Goal: Task Accomplishment & Management: Use online tool/utility

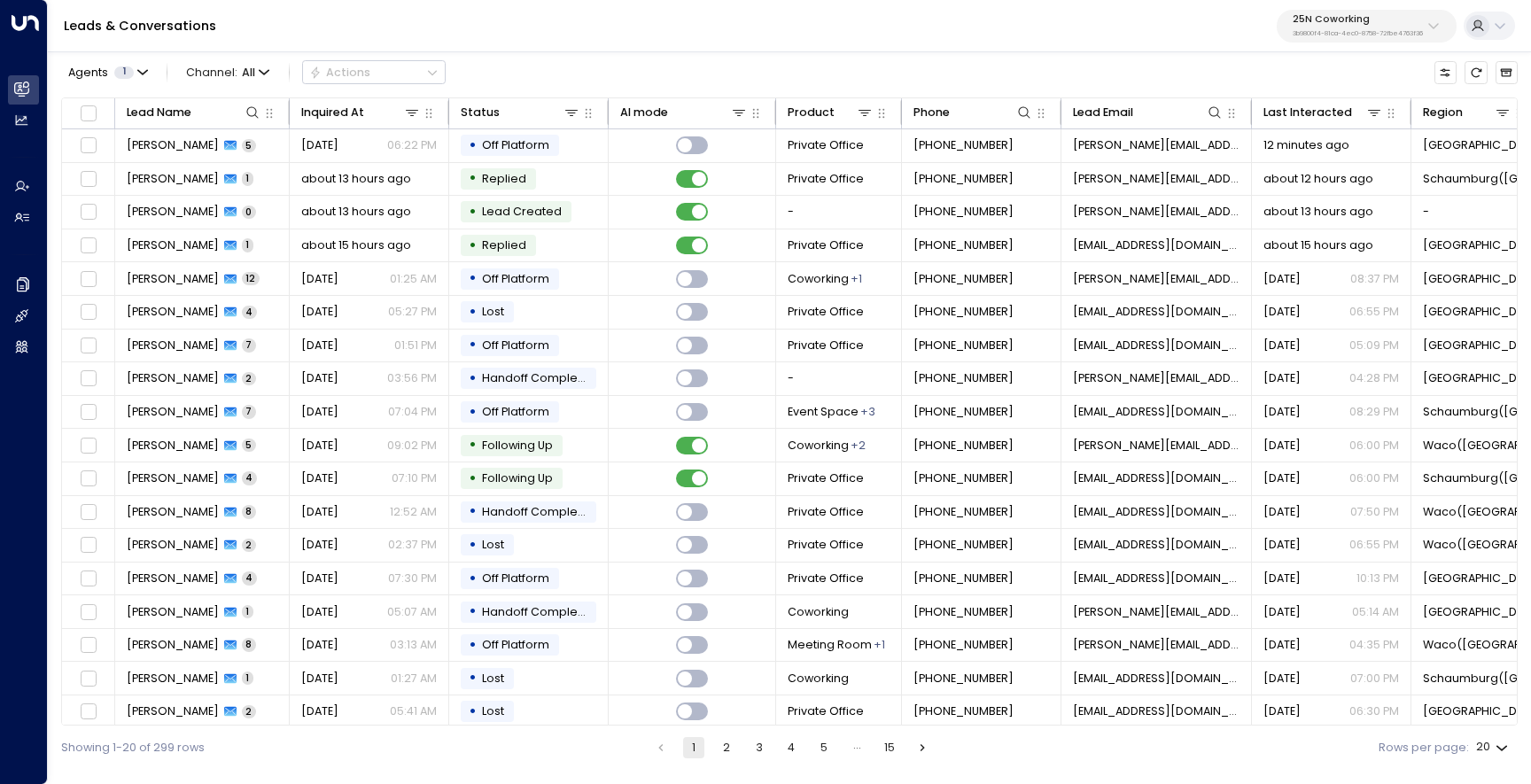
click at [1328, 34] on p "3b9800f4-81ca-4ec0-8758-72fbe4763f36" at bounding box center [1358, 34] width 130 height 7
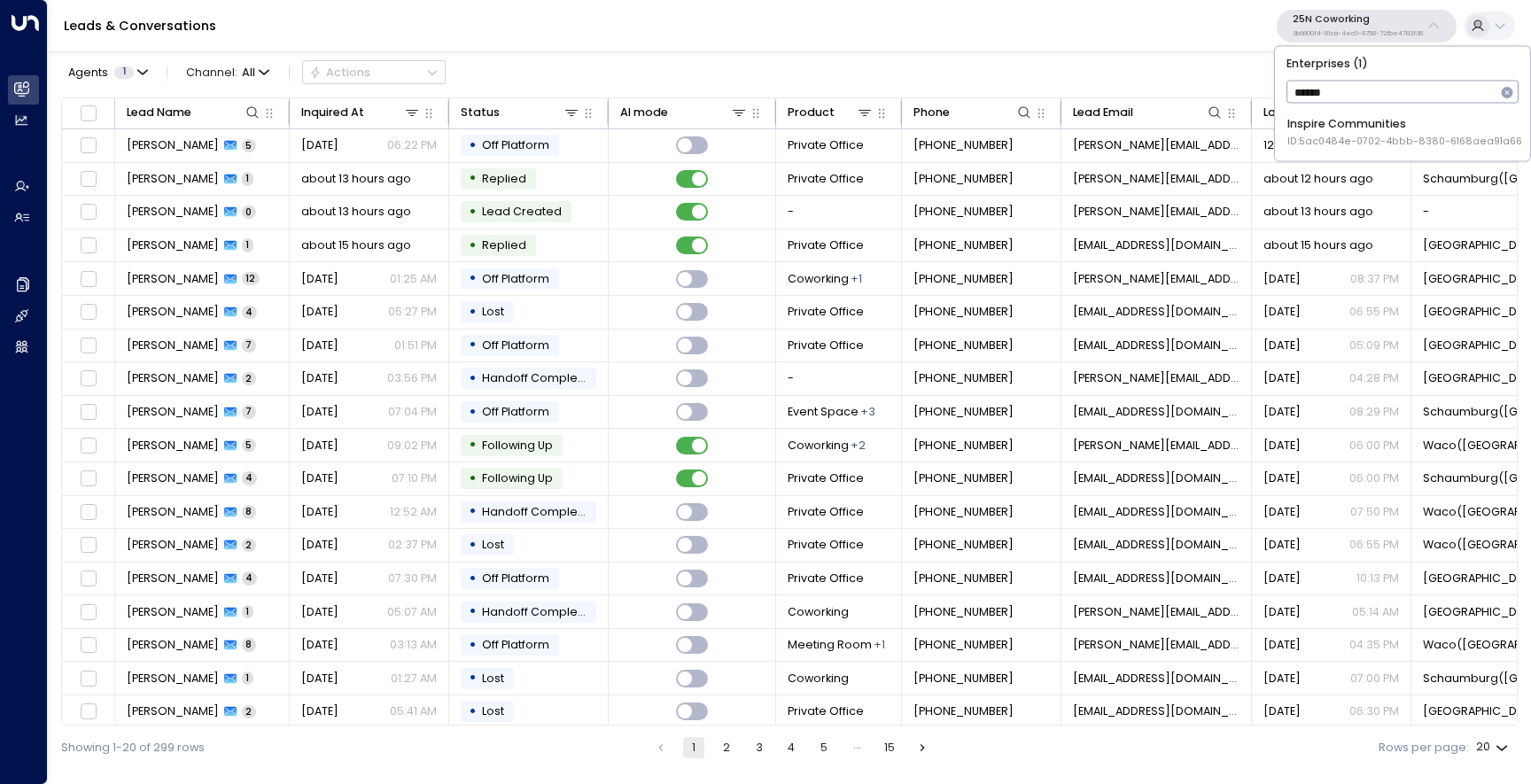
type input "*******"
click at [1321, 119] on div "Inspire Communities ID: 5ac0484e-0702-4bbb-8380-6168aea91a66" at bounding box center [1405, 133] width 235 height 33
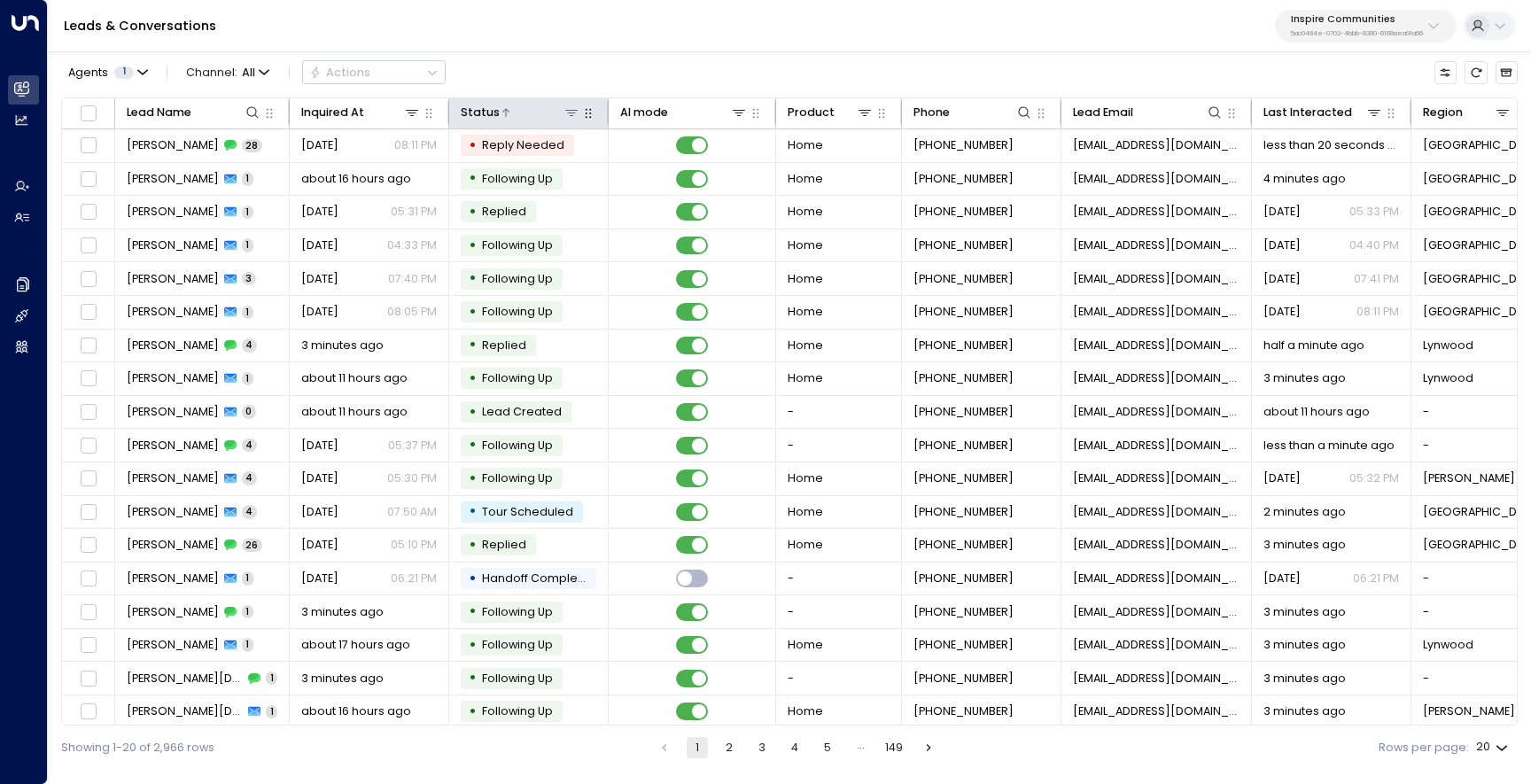
click at [573, 119] on icon at bounding box center [571, 112] width 14 height 14
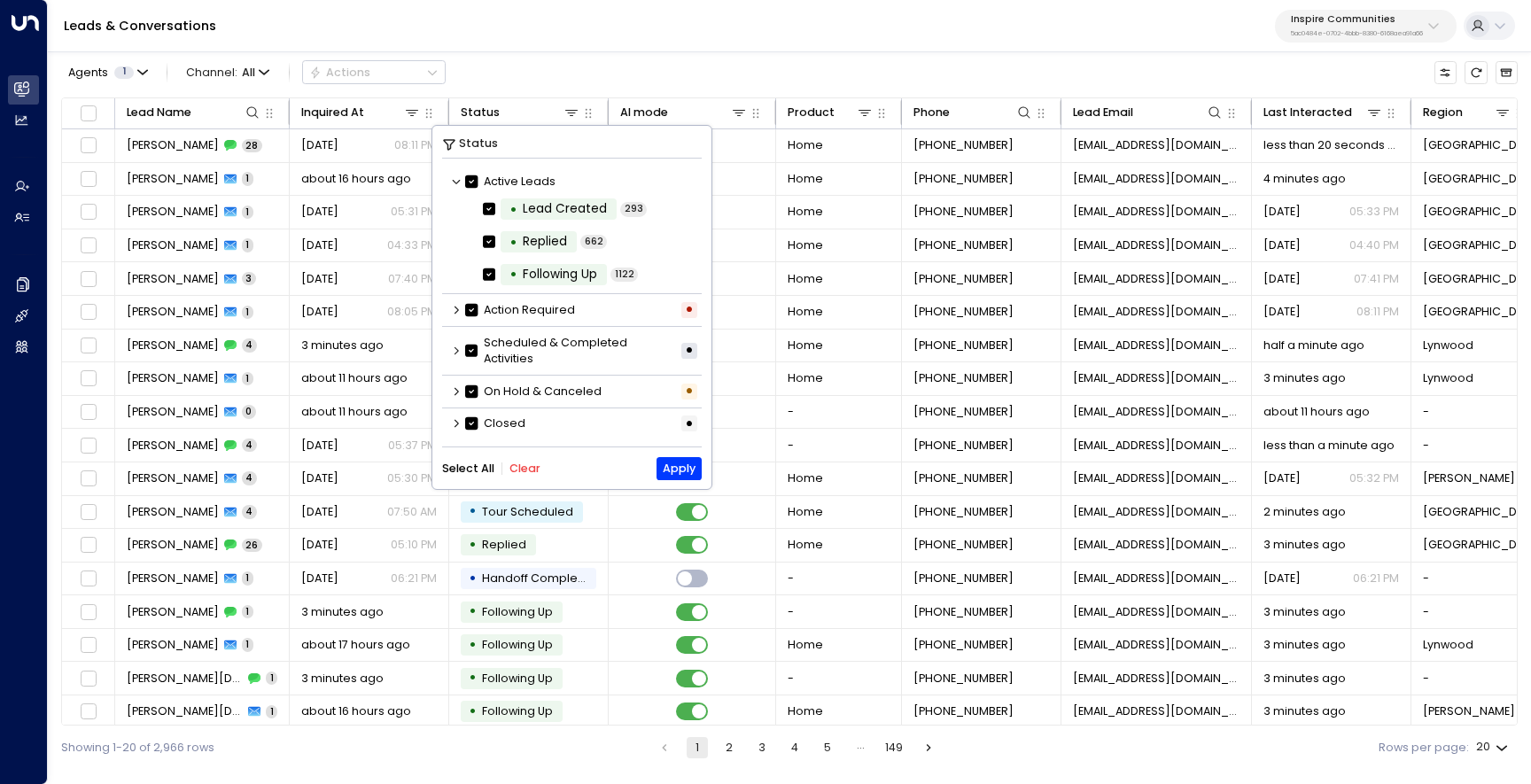
click at [539, 358] on label "Scheduled & Completed Activities" at bounding box center [570, 350] width 211 height 32
click at [497, 356] on label "Scheduled & Completed Activities" at bounding box center [570, 350] width 211 height 32
click at [458, 351] on icon at bounding box center [457, 351] width 11 height 11
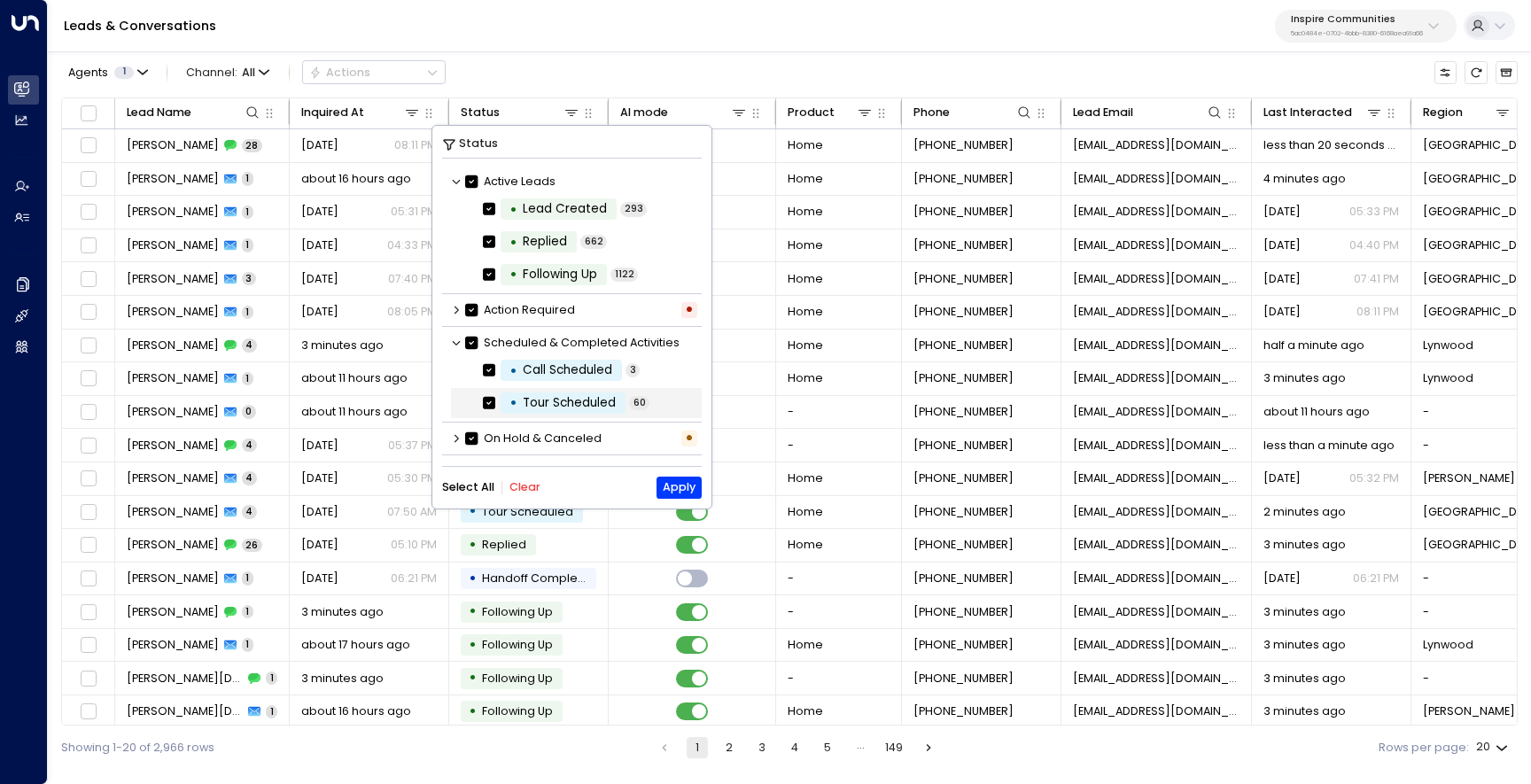
scroll to position [35, 0]
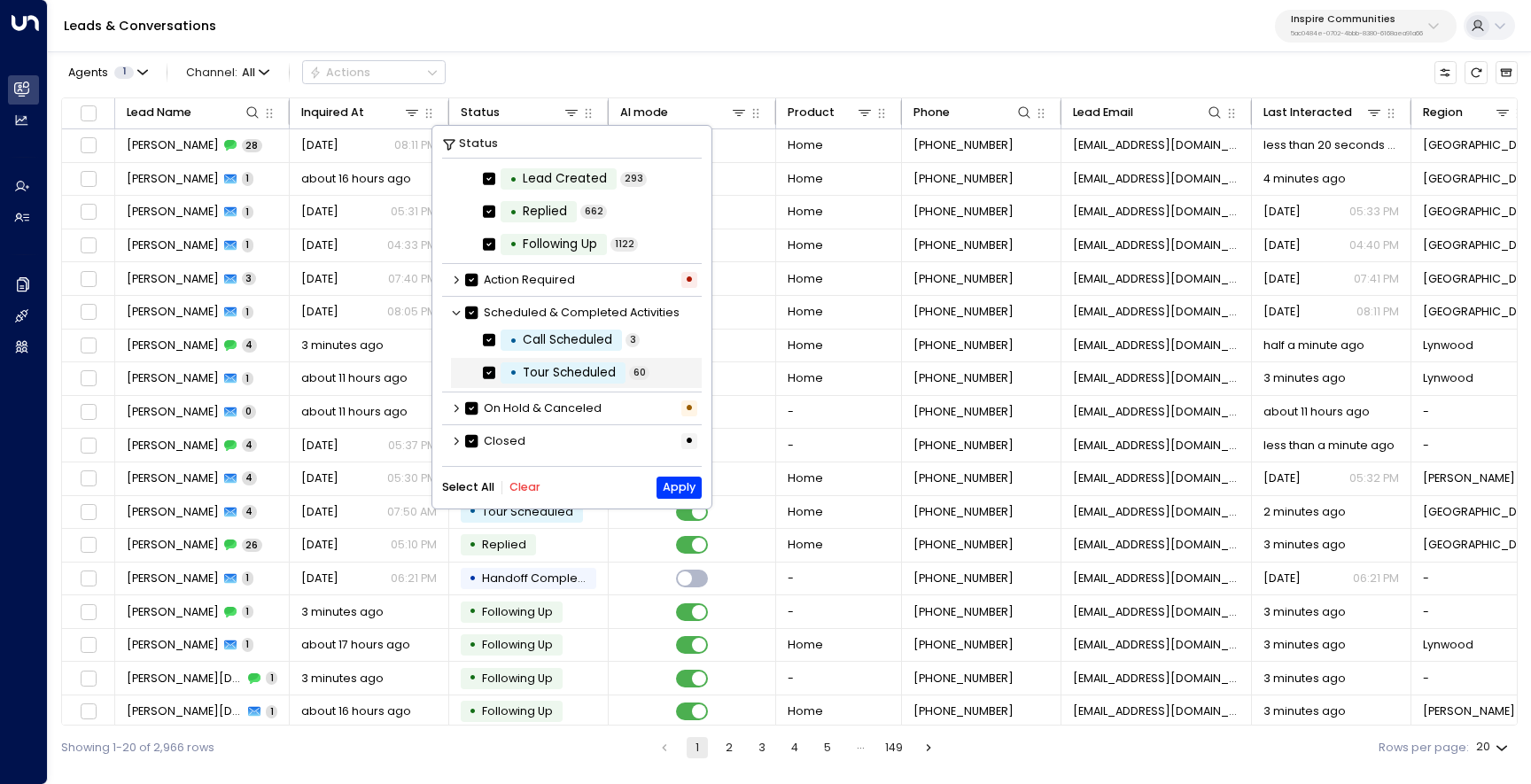
click at [662, 375] on div "• Tour Scheduled 60" at bounding box center [577, 373] width 252 height 31
click at [683, 472] on div "Status Active Leads • Lead Created 293 • Replied 662 • Following Up 1122 Action…" at bounding box center [571, 317] width 279 height 382
click at [682, 483] on button "Apply" at bounding box center [678, 488] width 45 height 22
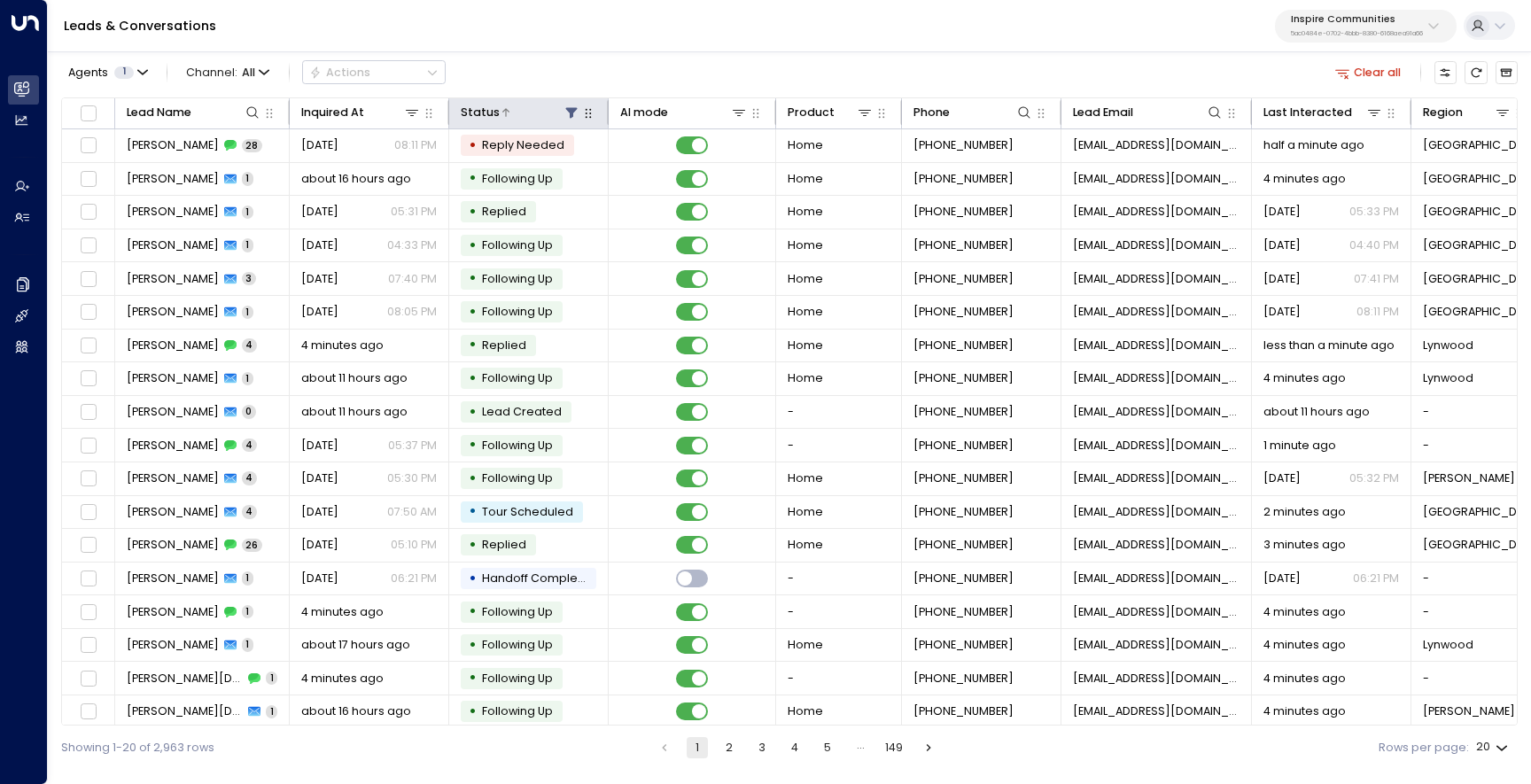
click at [569, 105] on icon at bounding box center [571, 112] width 14 height 14
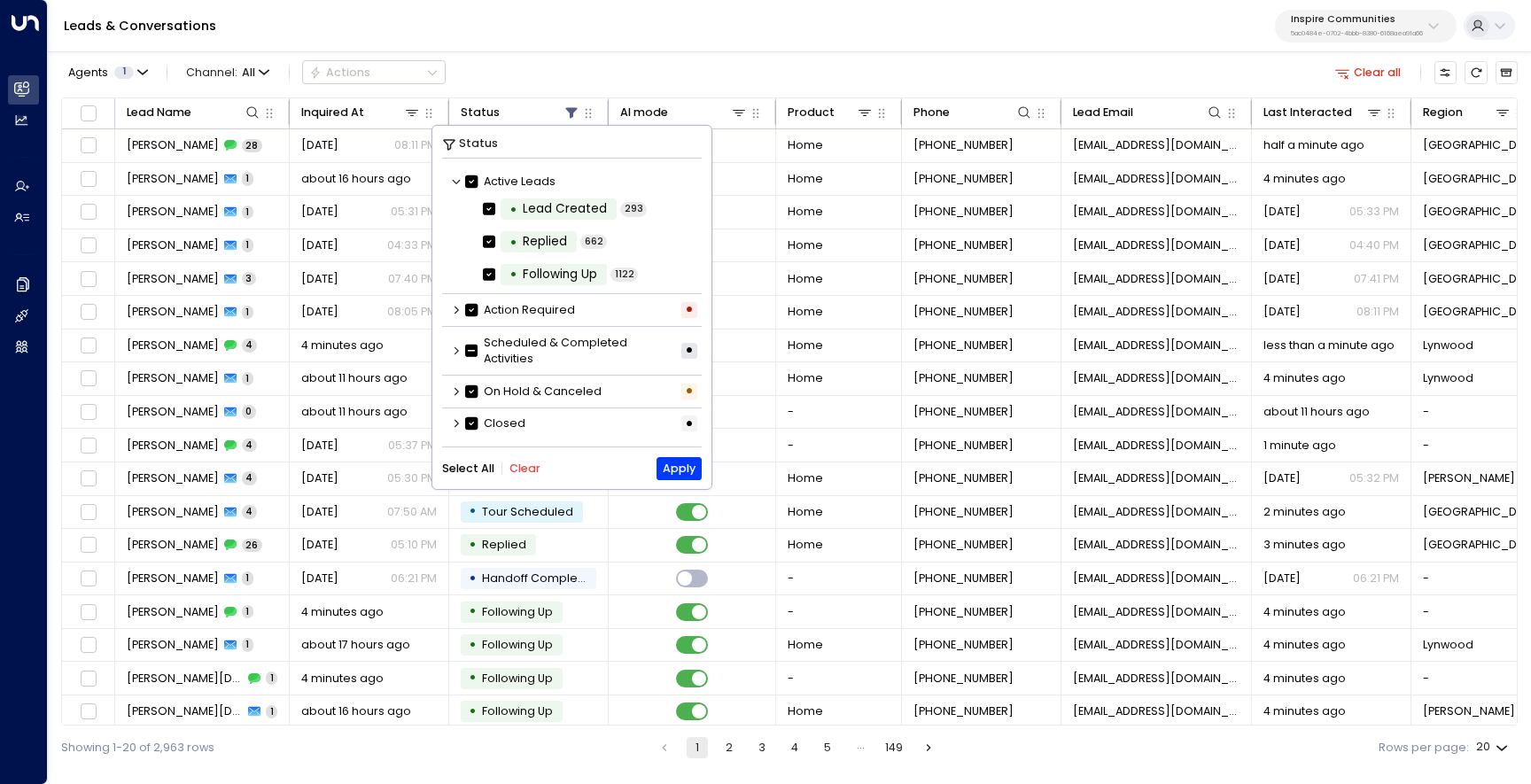
click at [518, 475] on button "Clear" at bounding box center [525, 468] width 31 height 13
click at [455, 351] on icon at bounding box center [457, 351] width 11 height 11
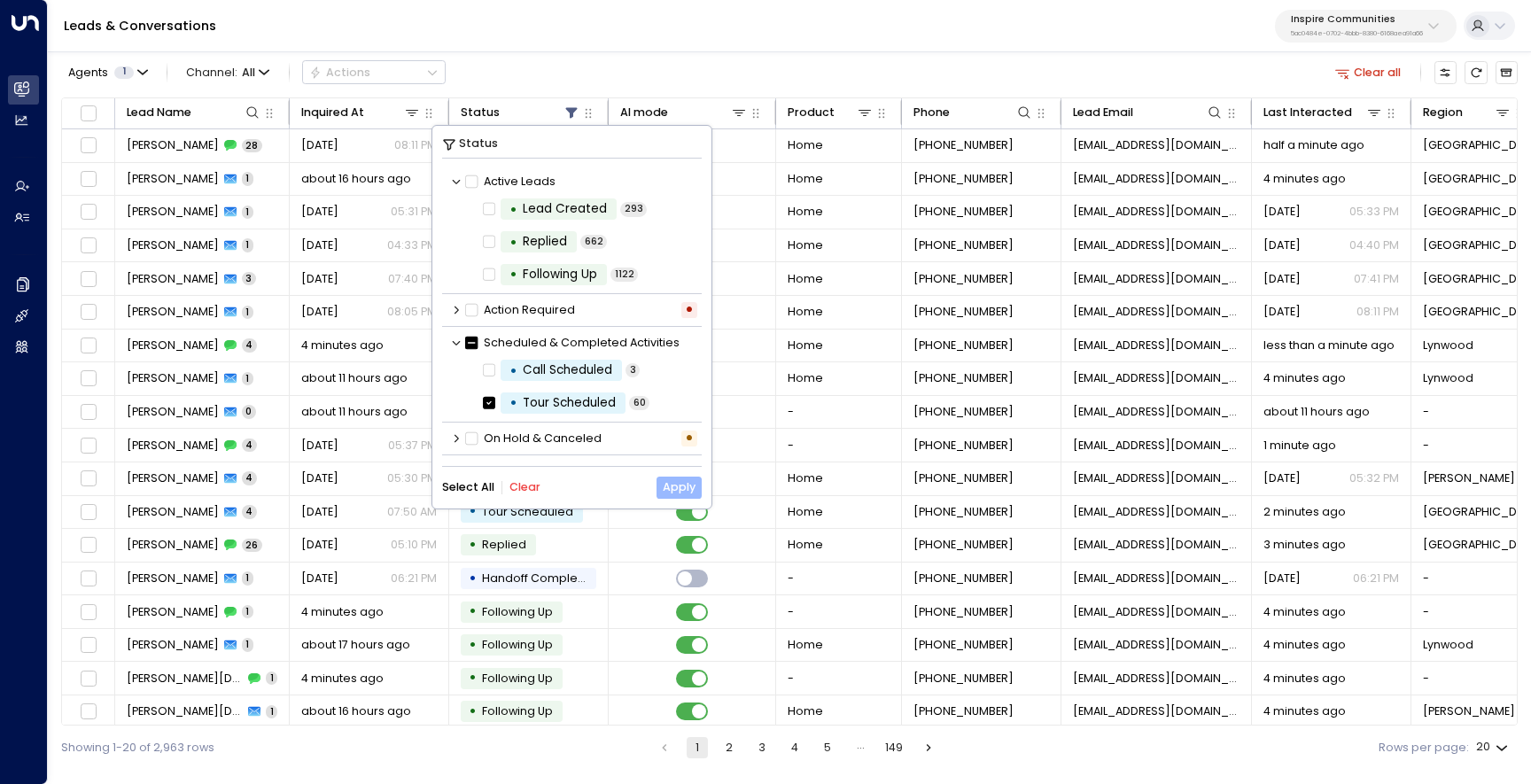
click at [689, 482] on button "Apply" at bounding box center [678, 488] width 45 height 22
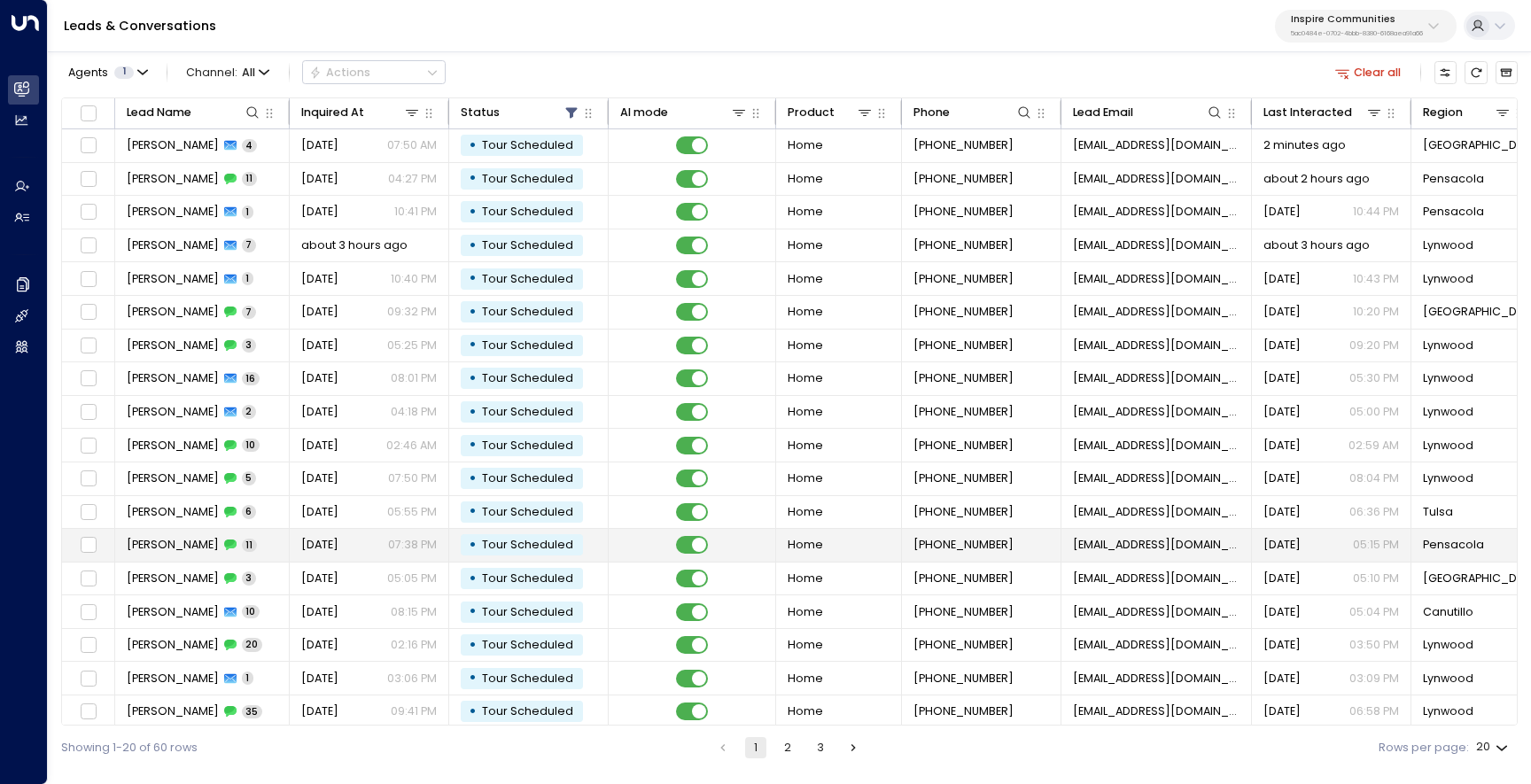
scroll to position [74, 0]
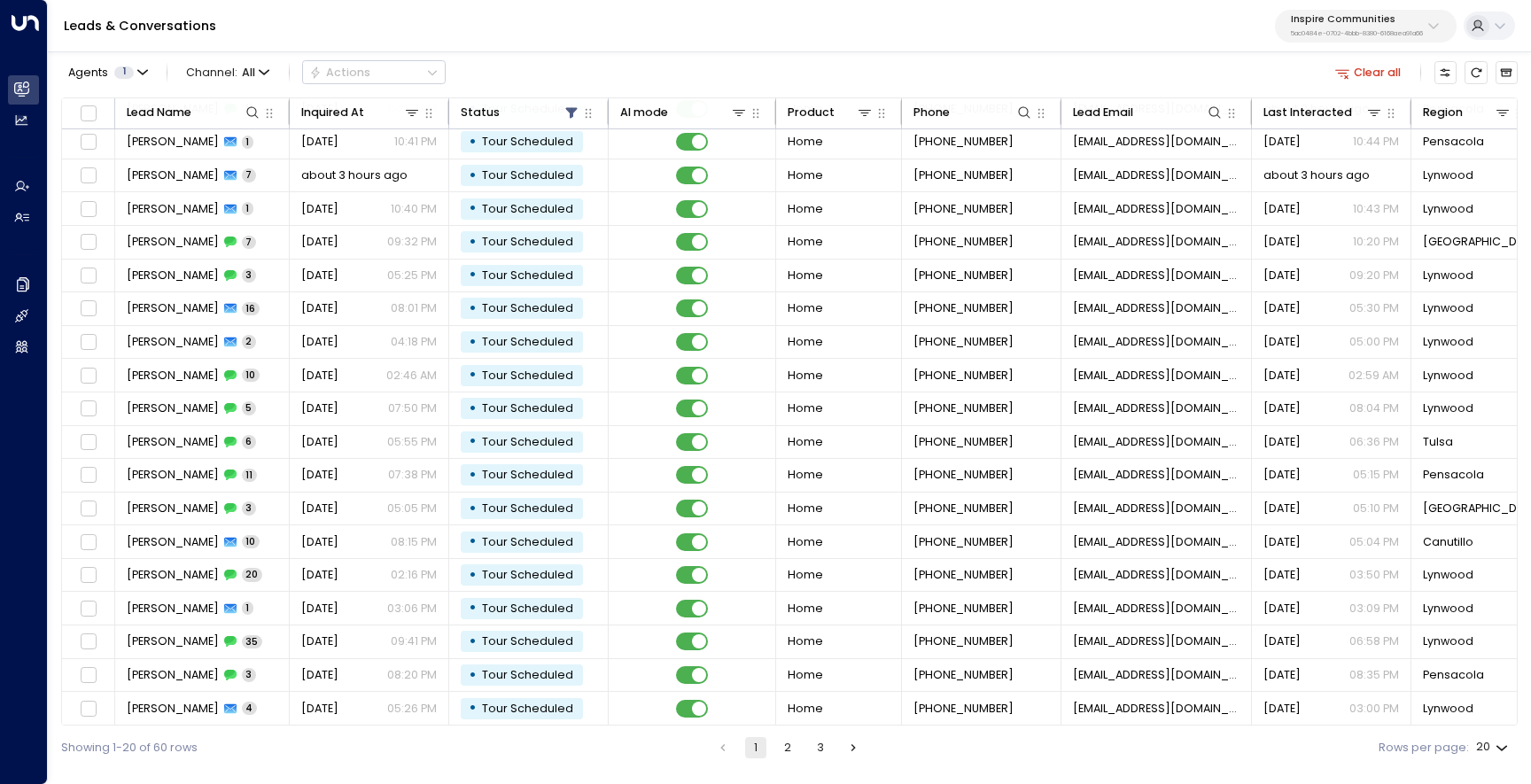
click at [799, 755] on li "2" at bounding box center [787, 747] width 23 height 21
click at [793, 744] on button "2" at bounding box center [787, 747] width 21 height 21
click at [823, 746] on button "3" at bounding box center [824, 747] width 21 height 21
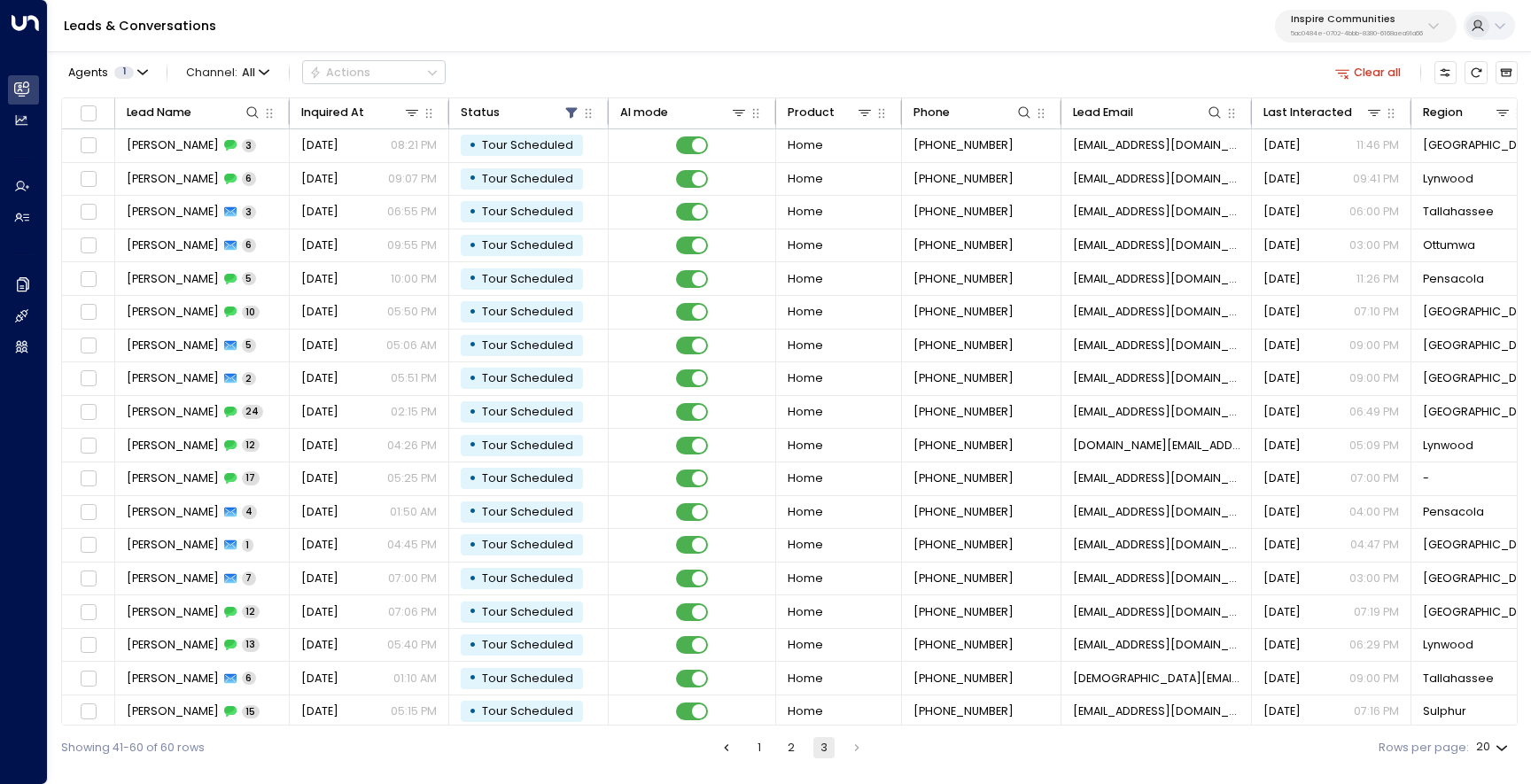
click at [757, 746] on button "1" at bounding box center [759, 747] width 21 height 21
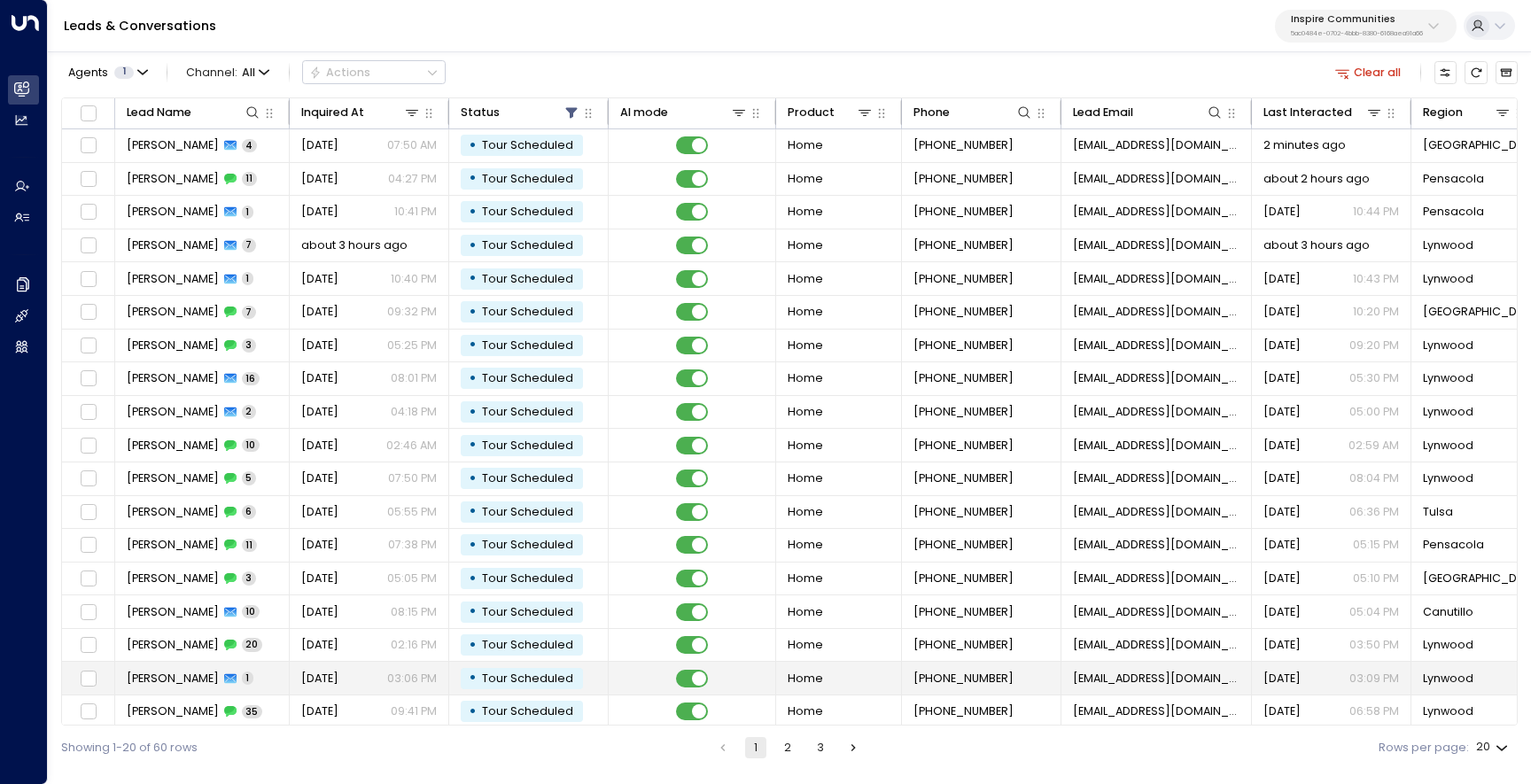
click at [189, 680] on span "[PERSON_NAME]" at bounding box center [172, 678] width 92 height 16
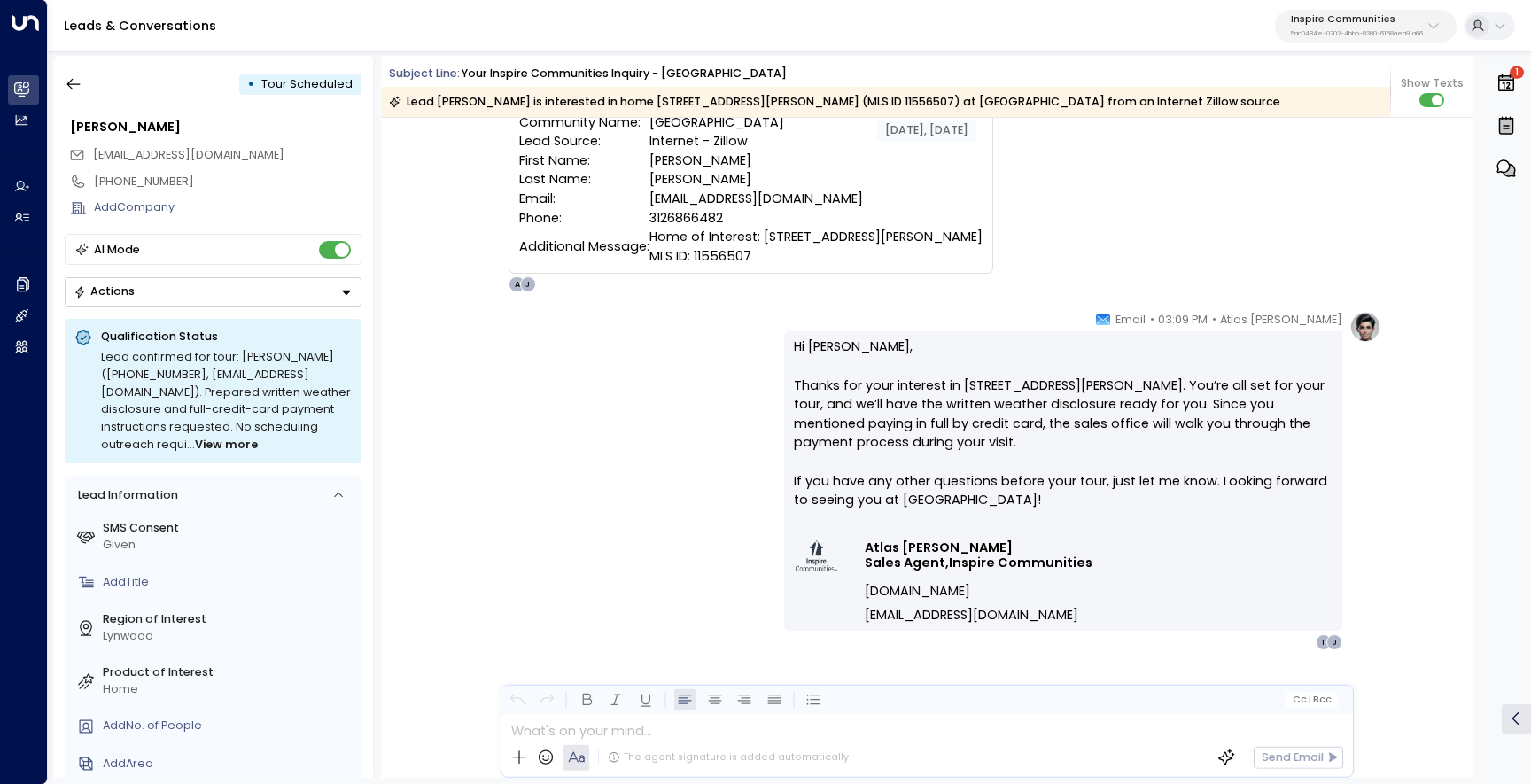
scroll to position [13394, 0]
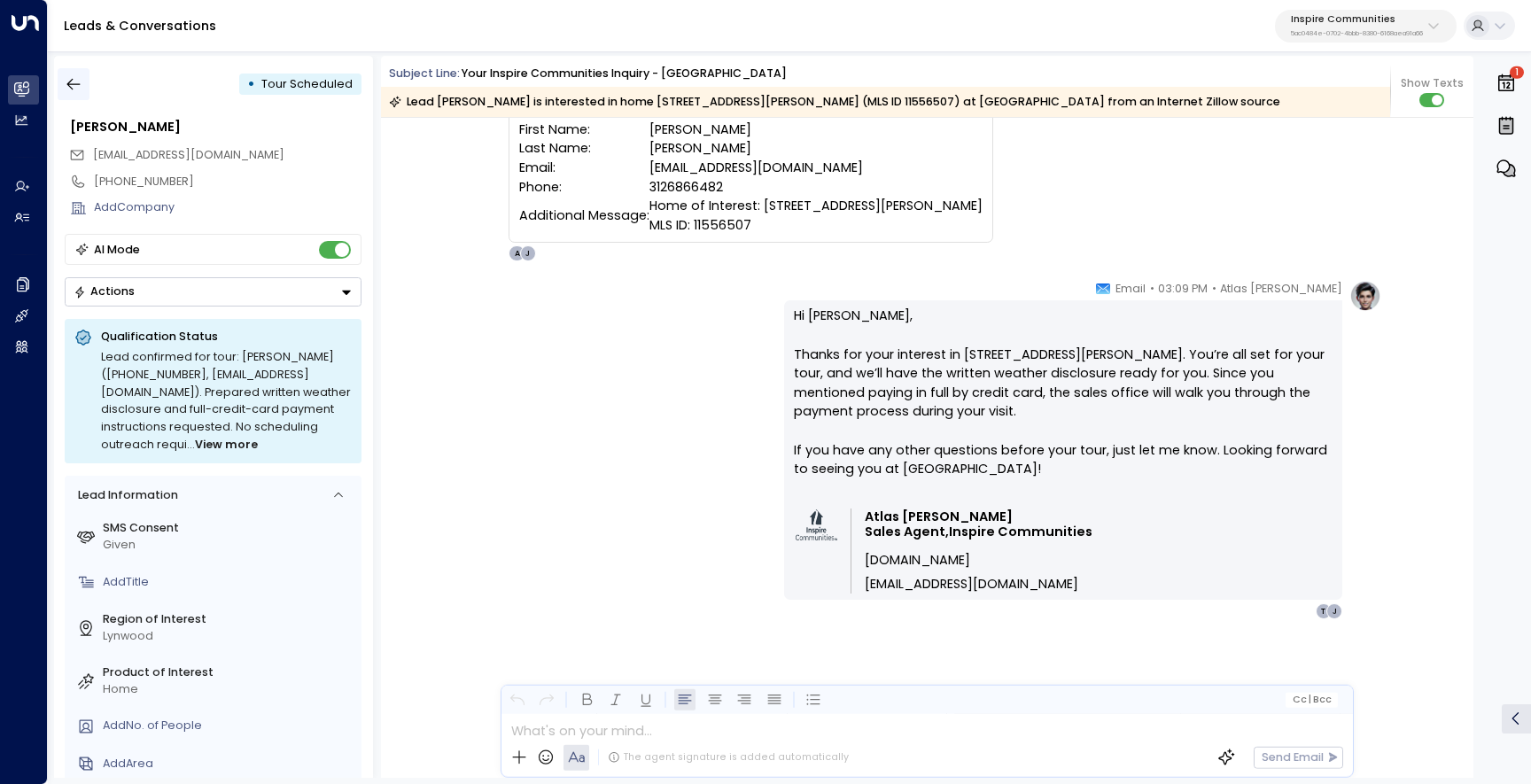
click at [69, 85] on icon "button" at bounding box center [74, 84] width 14 height 12
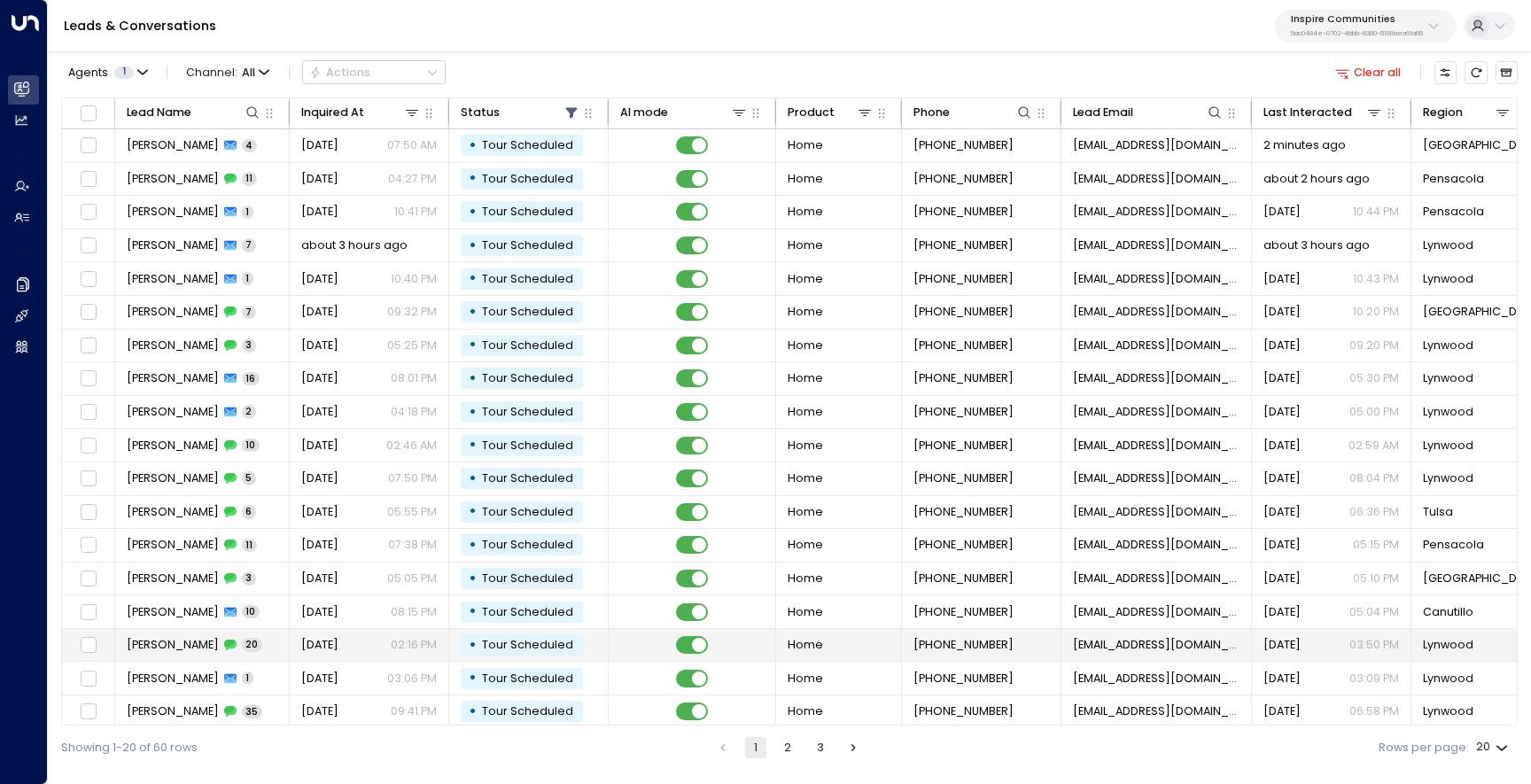
scroll to position [74, 0]
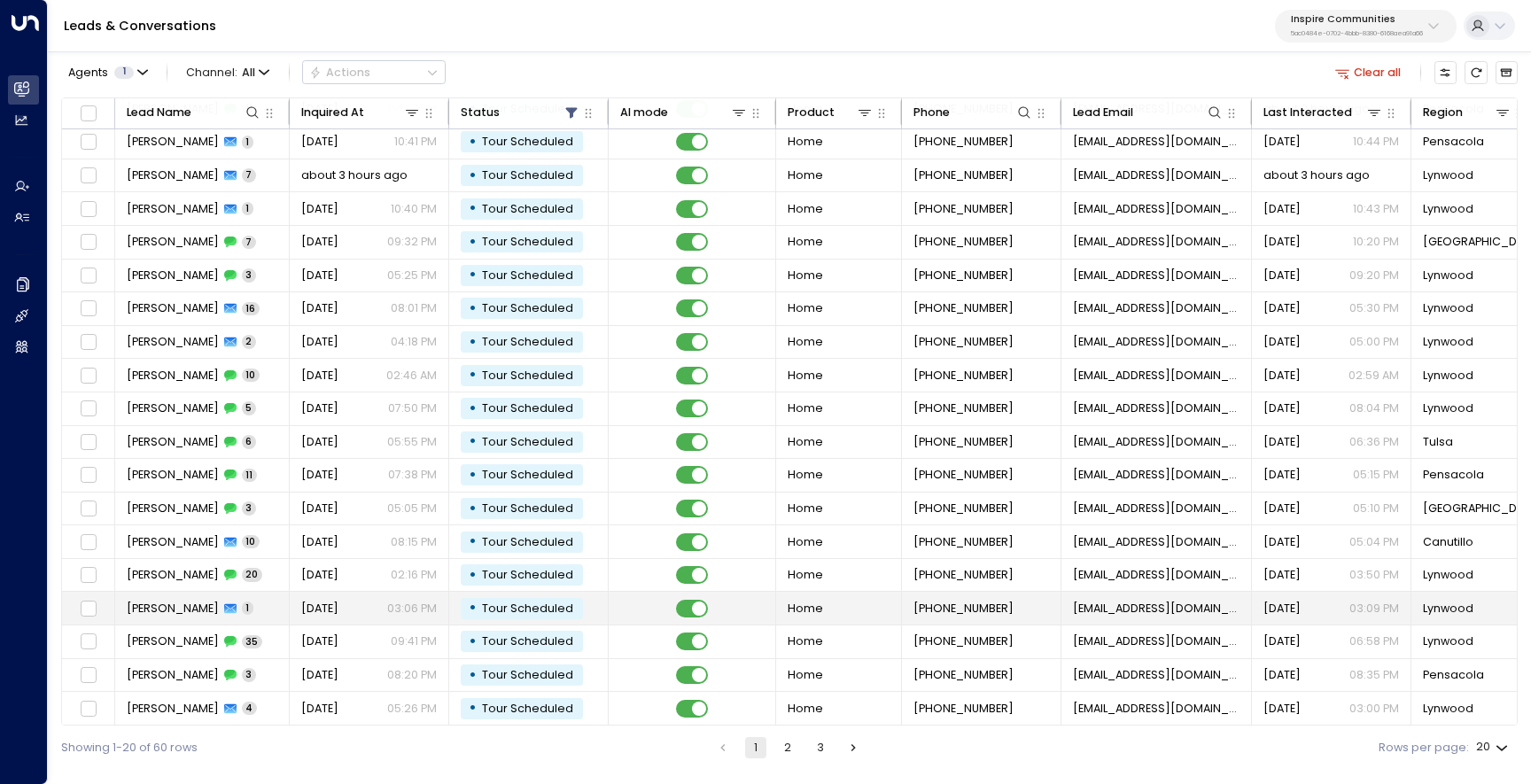
click at [159, 600] on span "[PERSON_NAME]" at bounding box center [172, 607] width 92 height 16
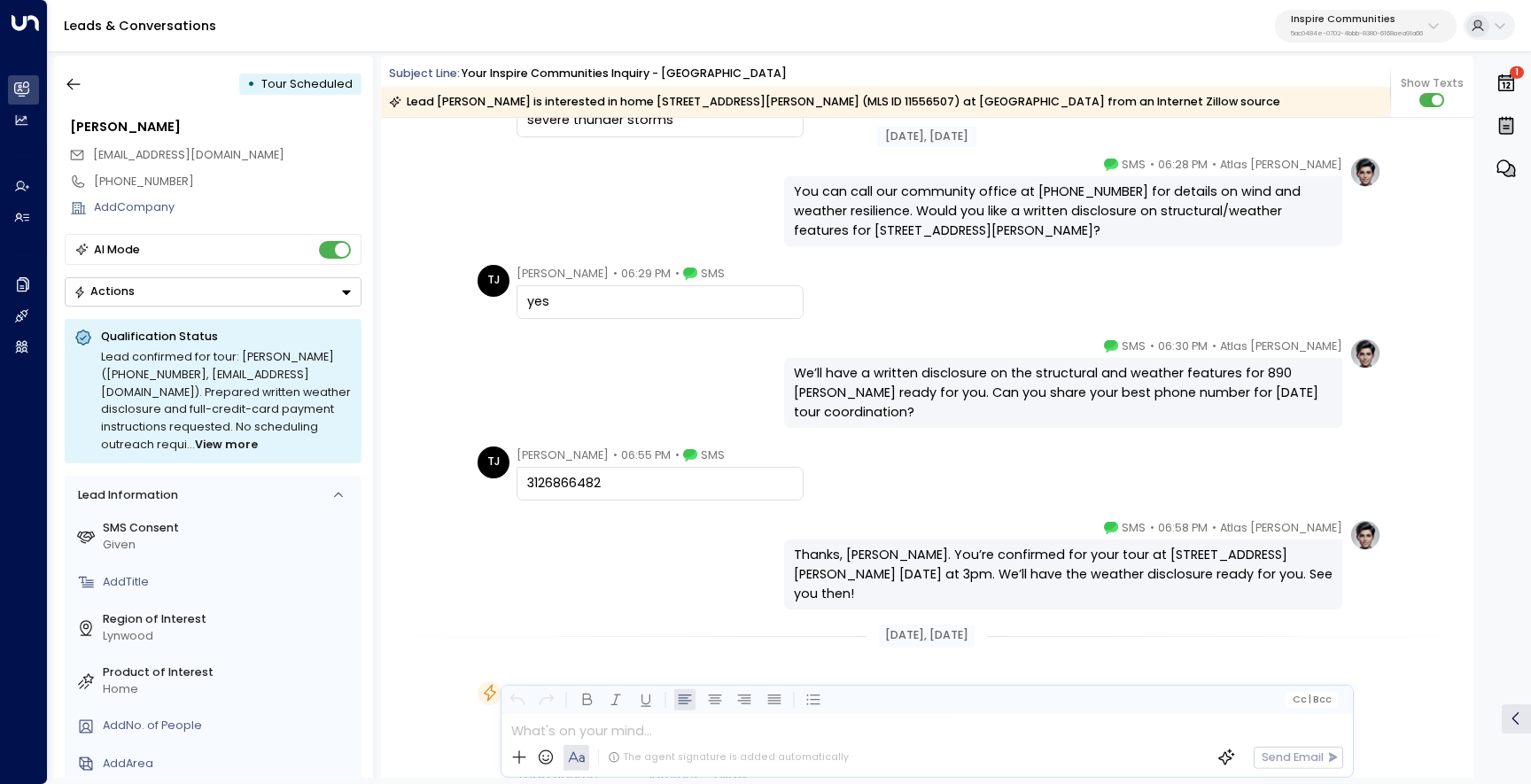
scroll to position [11100, 0]
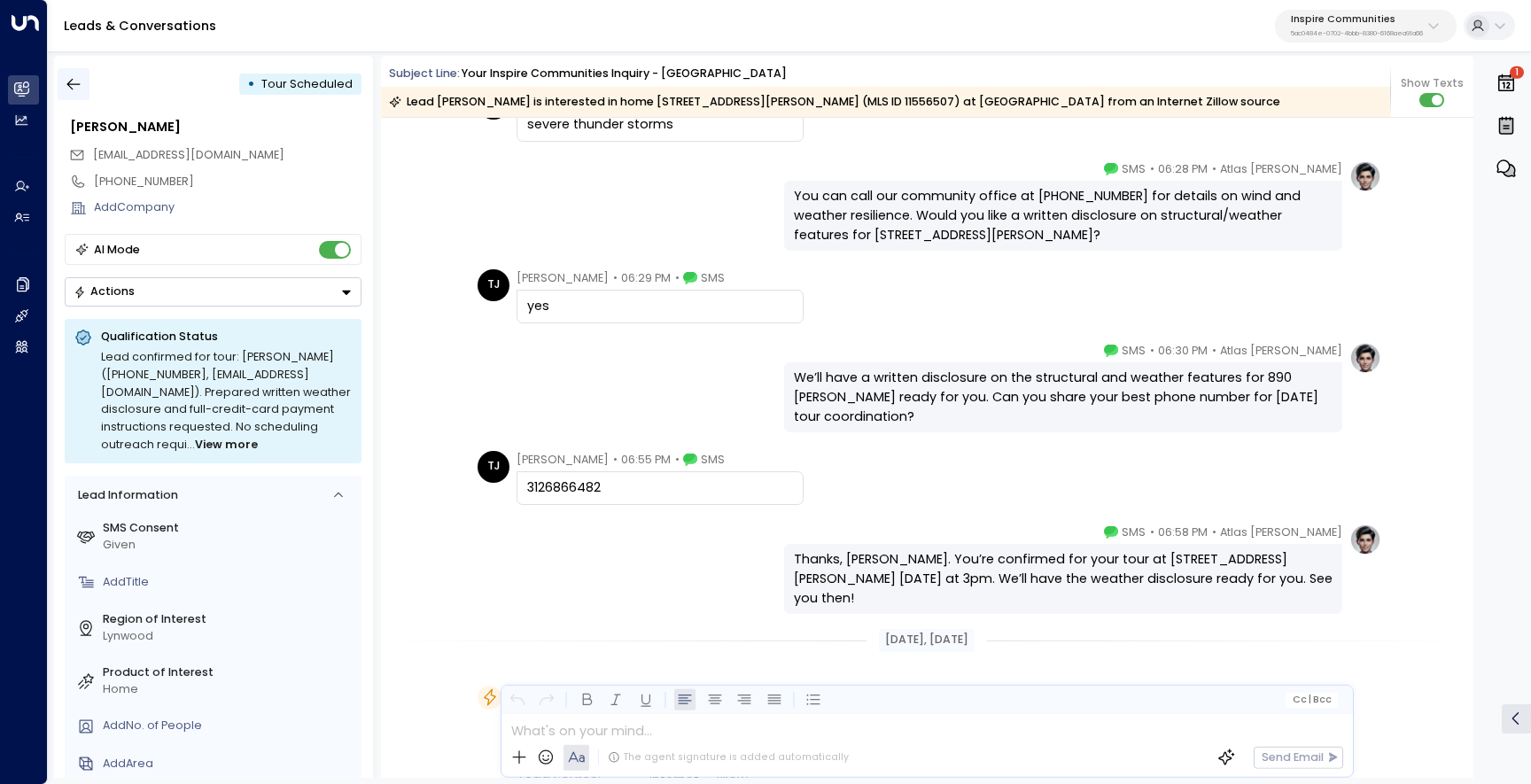
click at [67, 90] on icon "button" at bounding box center [73, 83] width 17 height 17
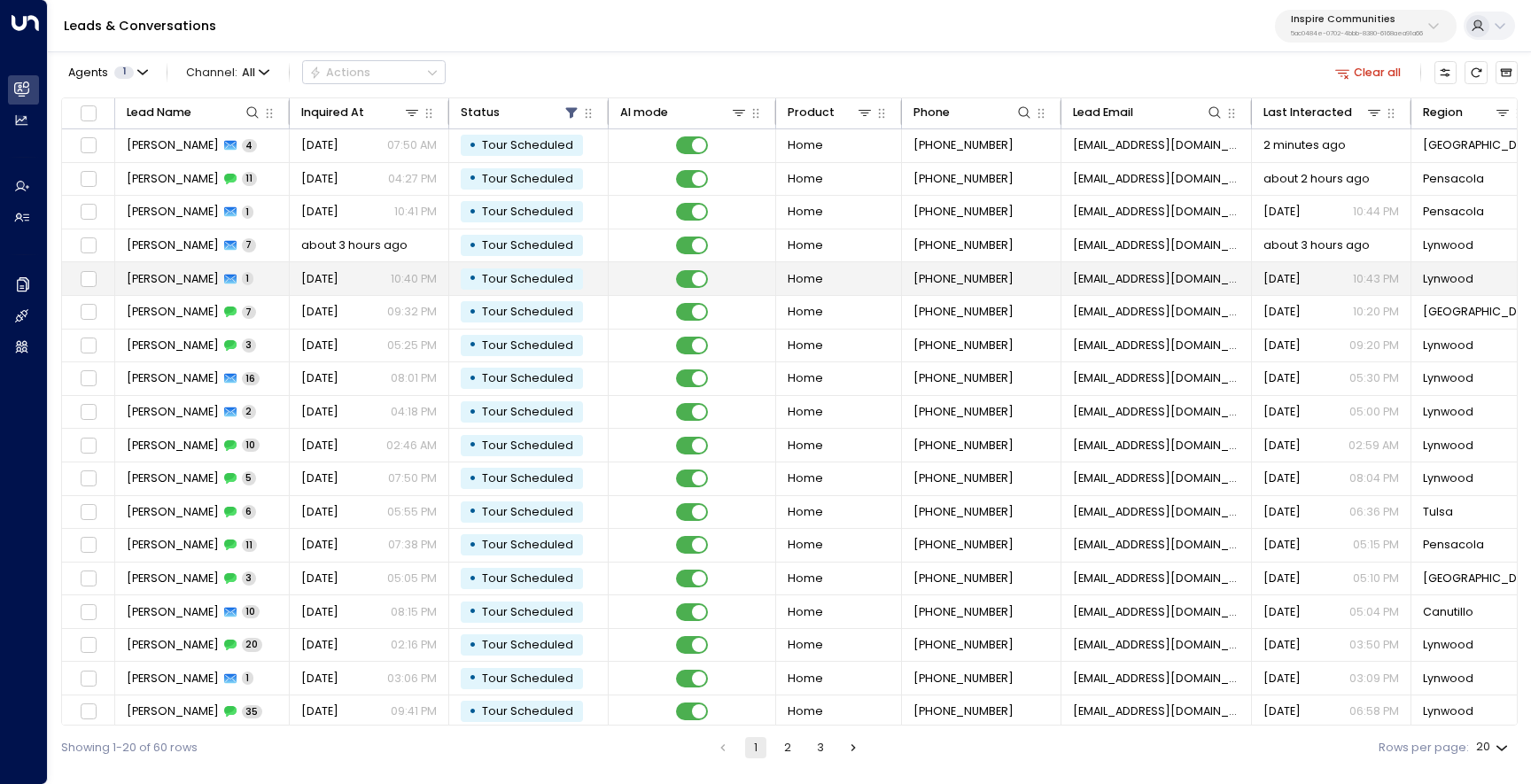
click at [166, 281] on span "[PERSON_NAME]" at bounding box center [172, 278] width 92 height 16
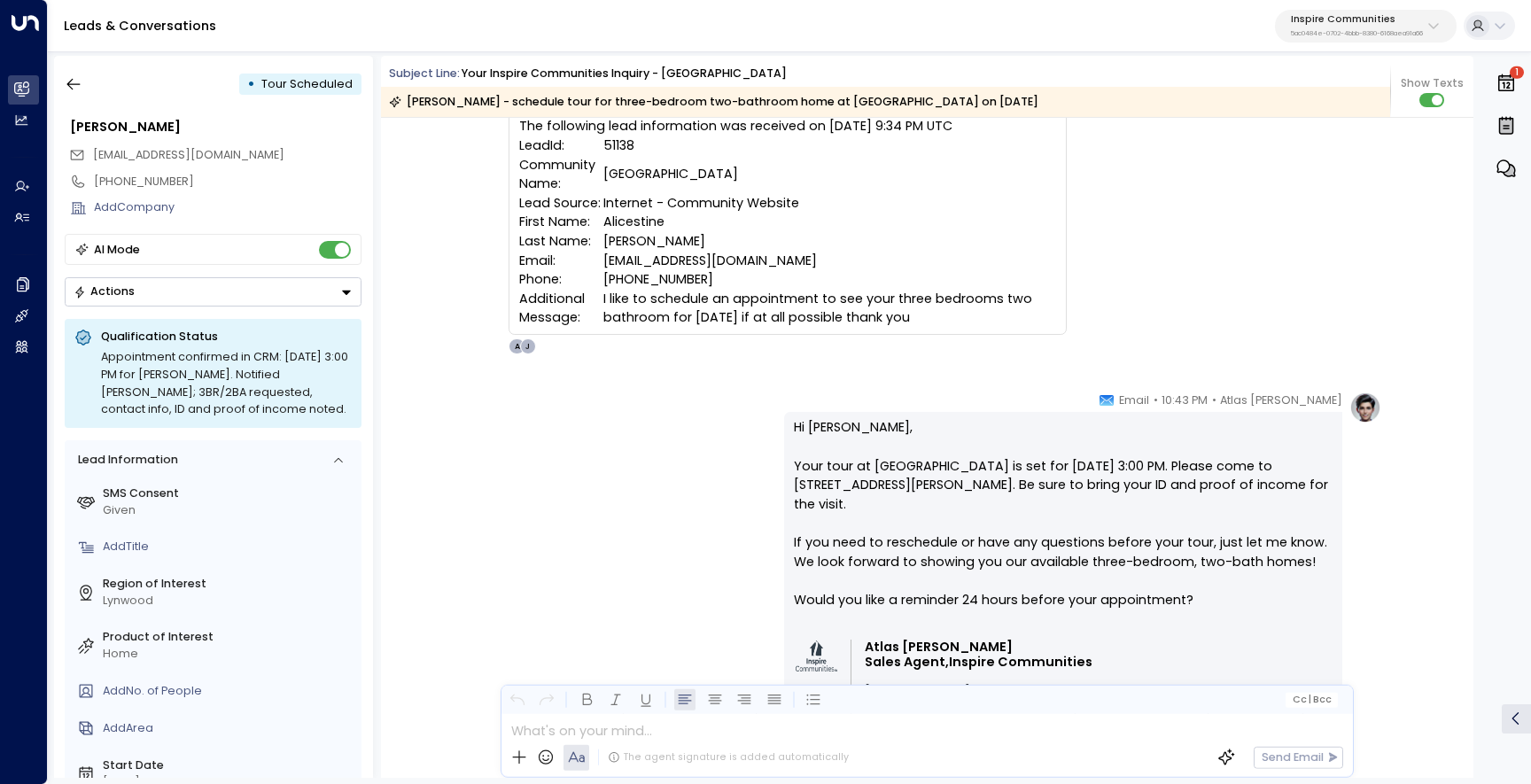
scroll to position [2479, 0]
click at [77, 83] on icon "button" at bounding box center [73, 83] width 17 height 17
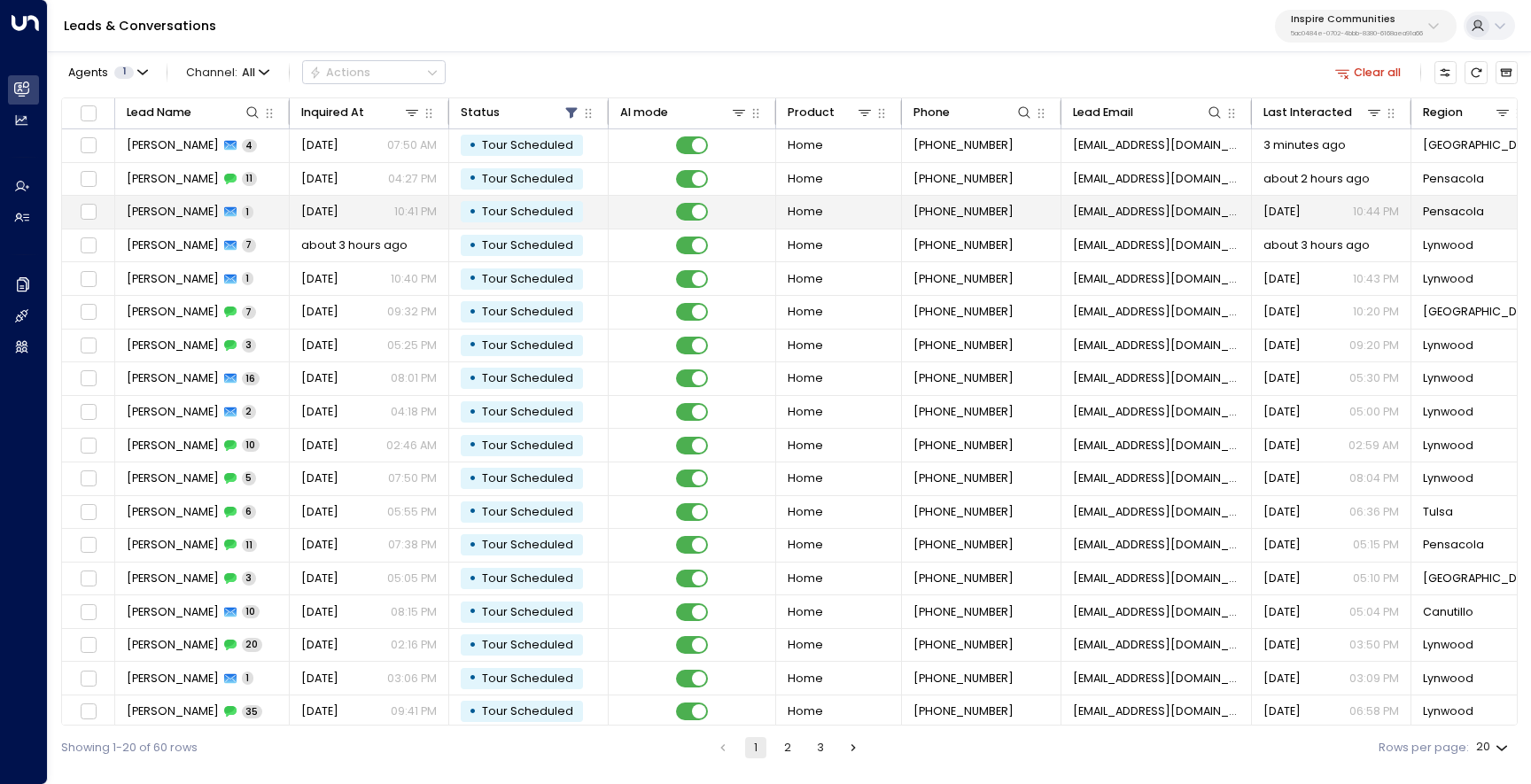
click at [188, 208] on span "[PERSON_NAME]" at bounding box center [172, 211] width 92 height 16
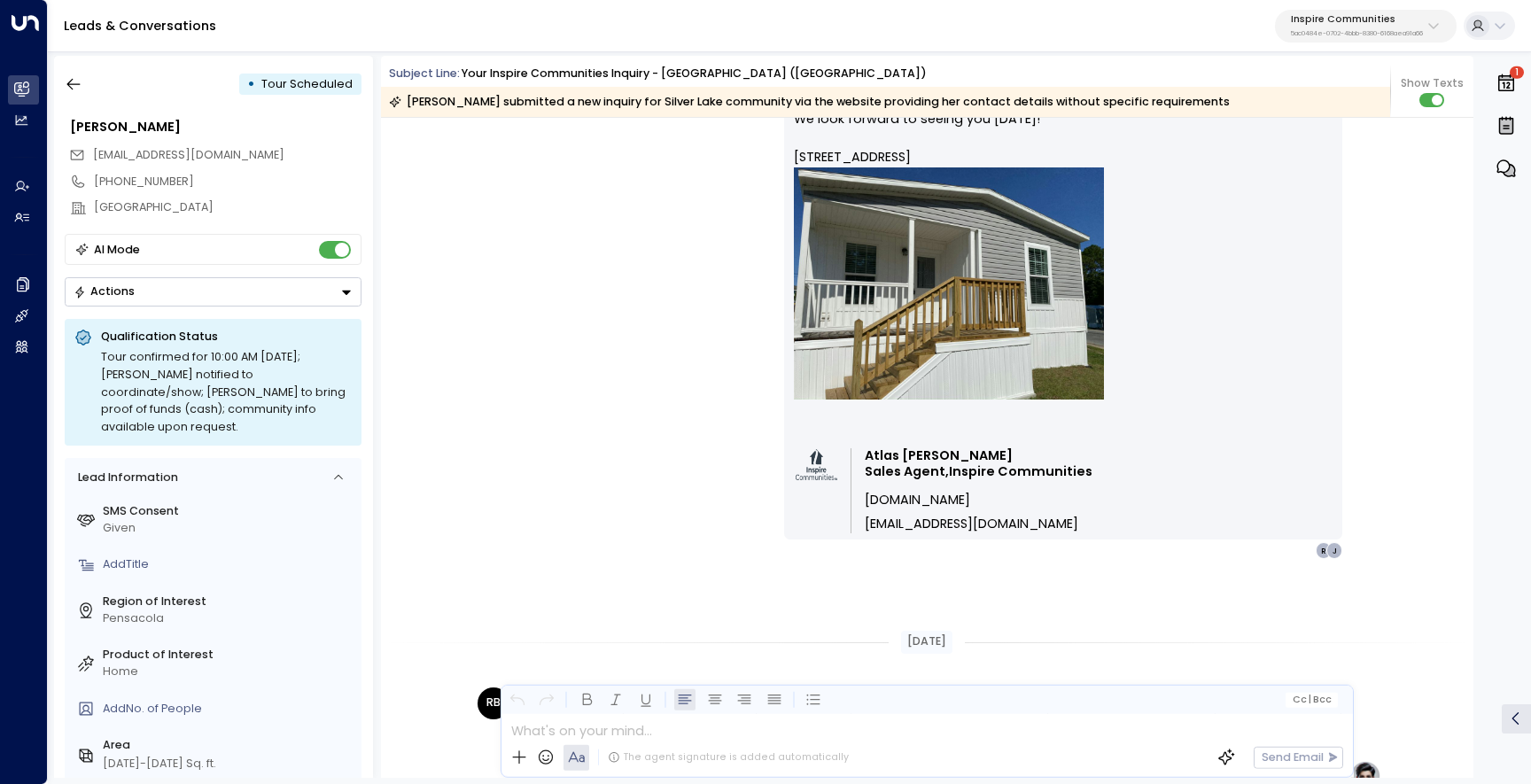
scroll to position [4448, 0]
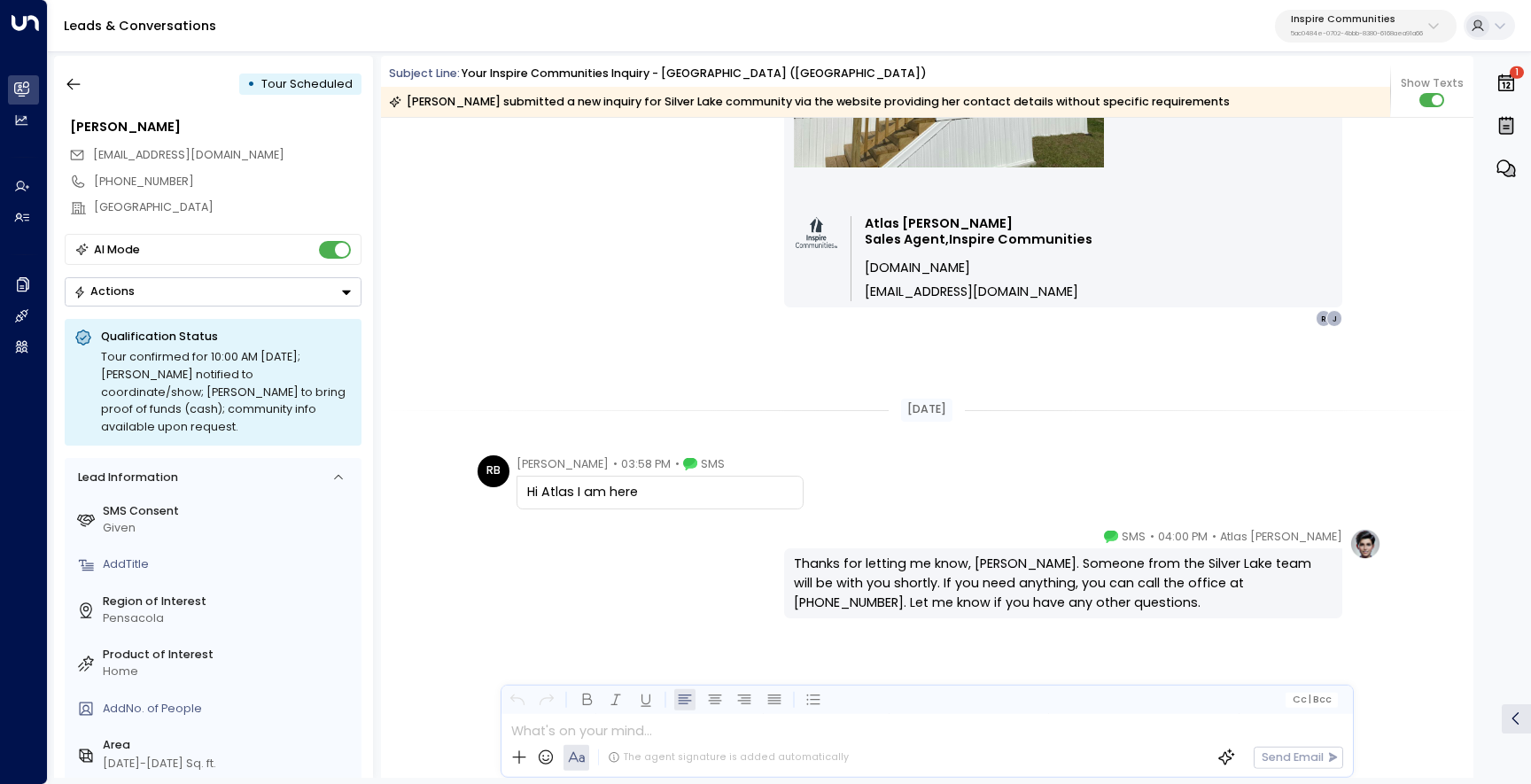
click at [512, 456] on div "RB [PERSON_NAME] • 03:58 PM • SMS Hi Atlas I am here" at bounding box center [641, 483] width 326 height 55
click at [78, 81] on icon "button" at bounding box center [73, 83] width 17 height 17
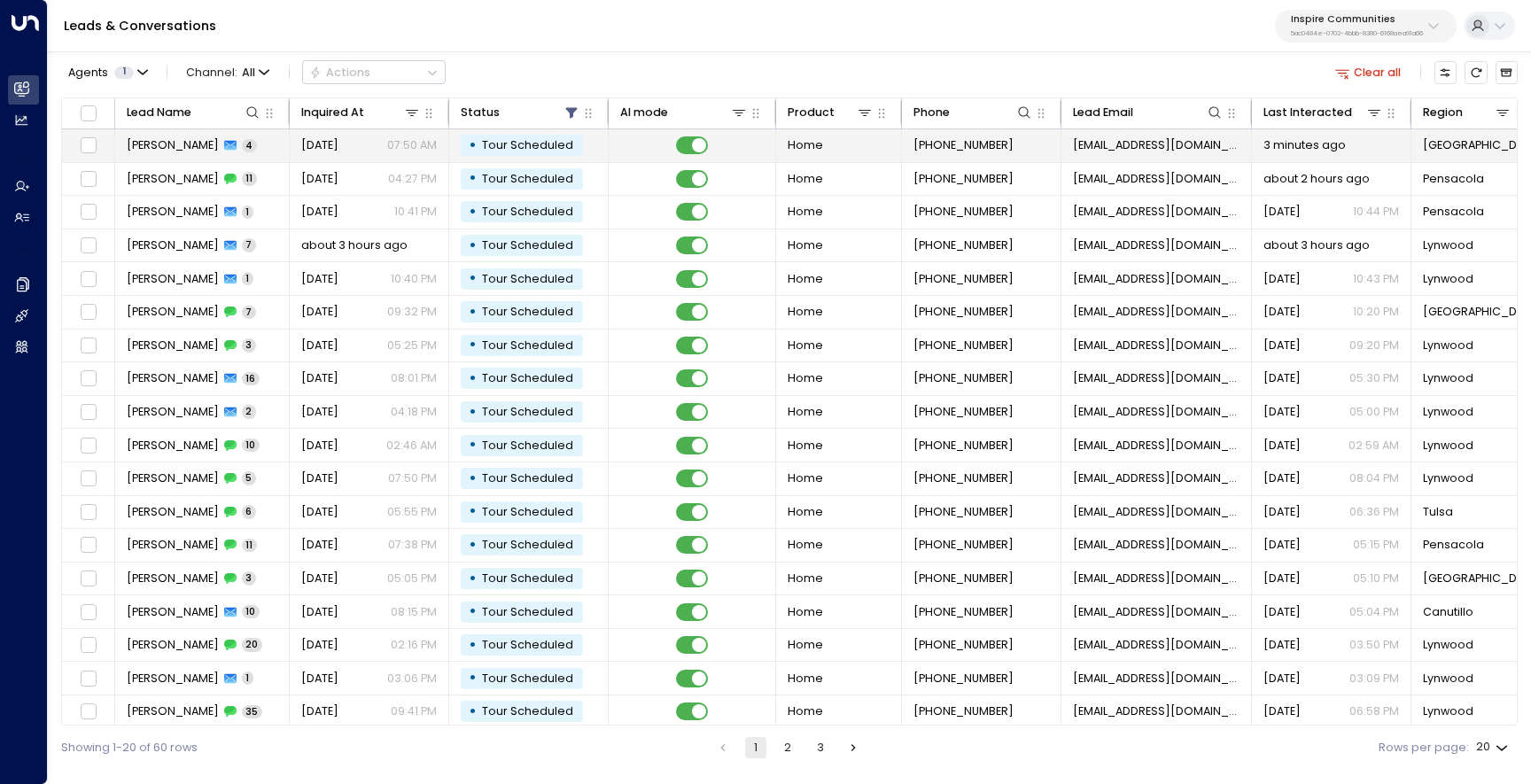
click at [183, 152] on span "[PERSON_NAME]" at bounding box center [172, 145] width 92 height 16
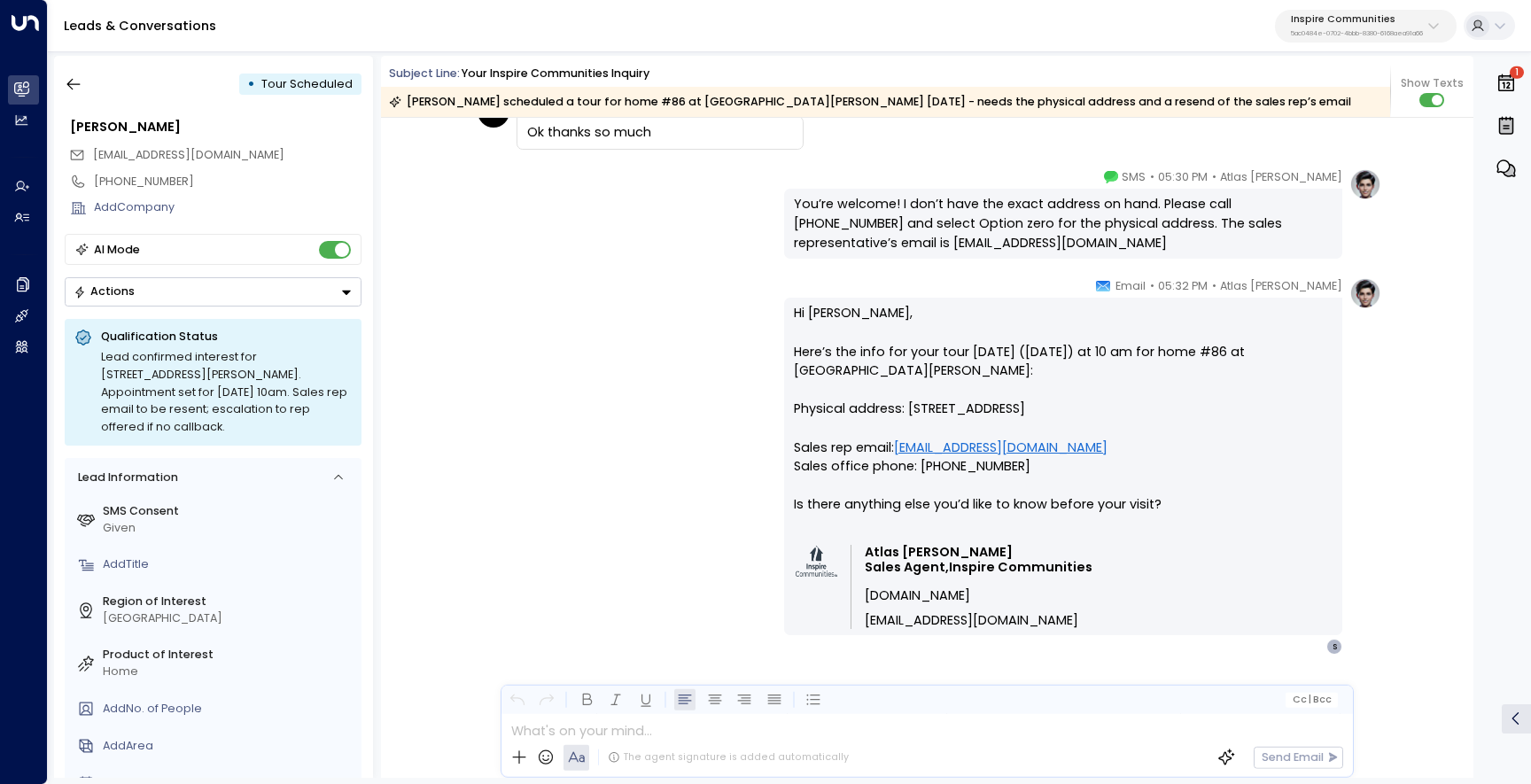
scroll to position [13160, 0]
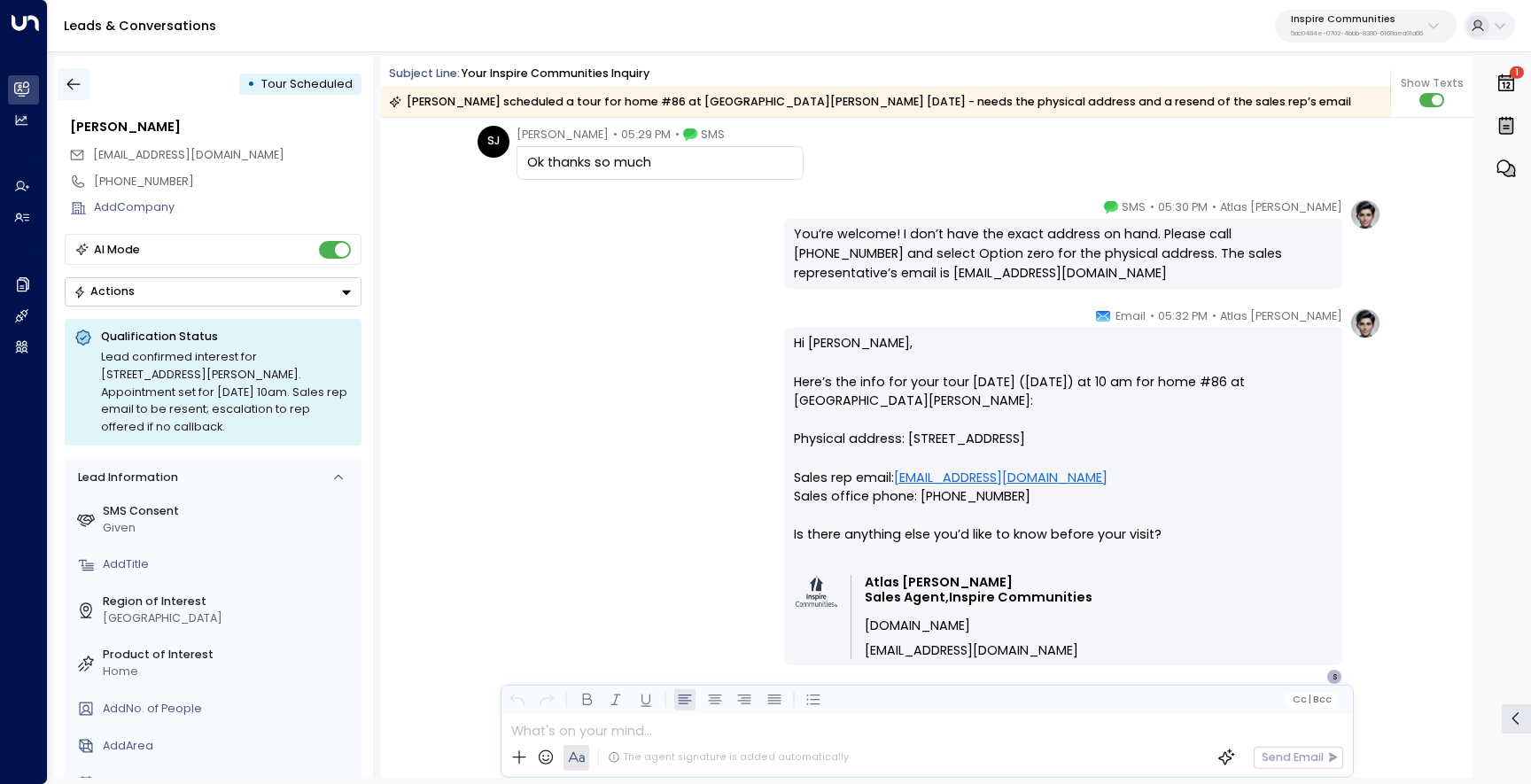
click at [70, 80] on icon "button" at bounding box center [73, 83] width 17 height 17
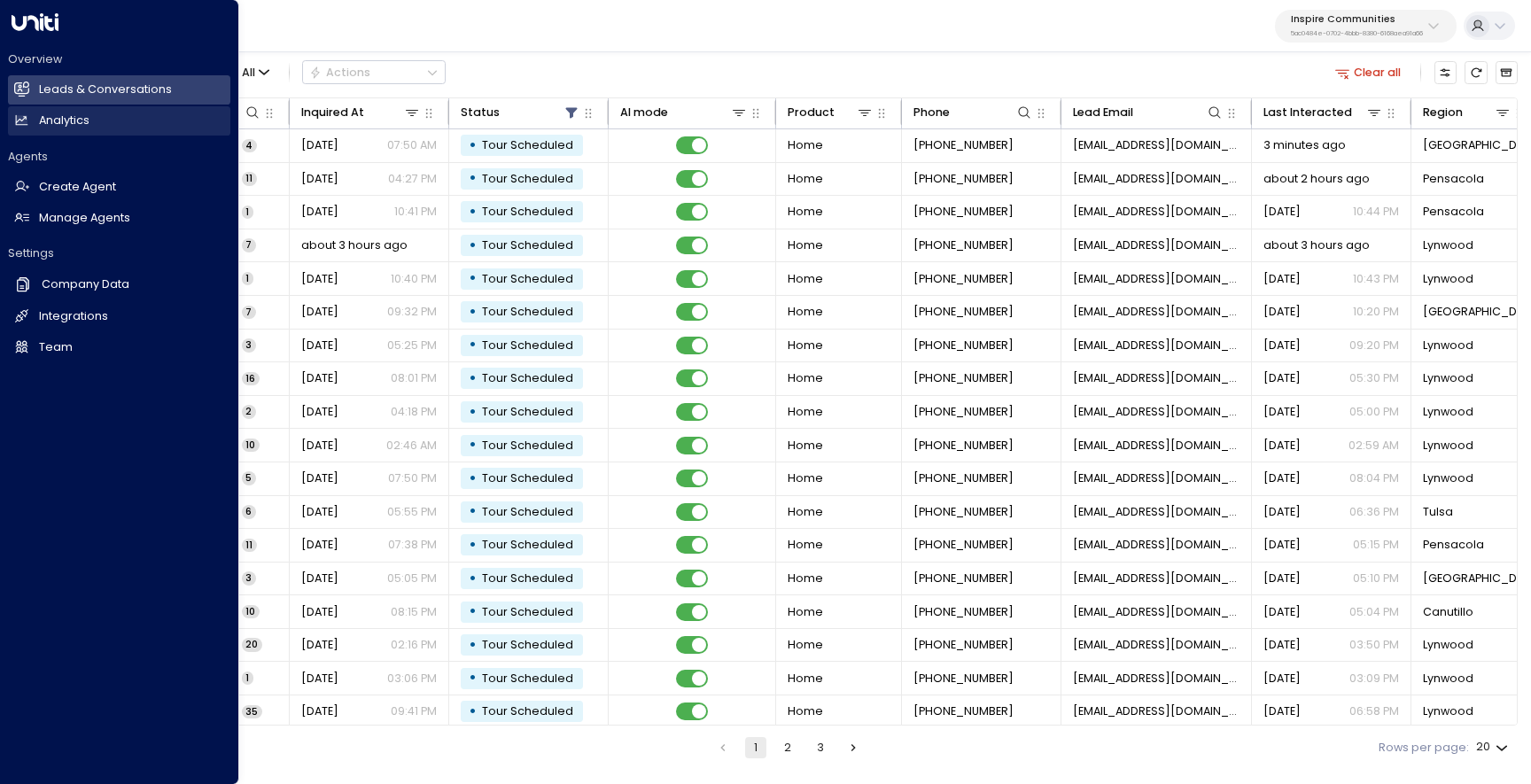
click at [52, 122] on h2 "Analytics" at bounding box center [64, 121] width 50 height 16
